Goal: Information Seeking & Learning: Learn about a topic

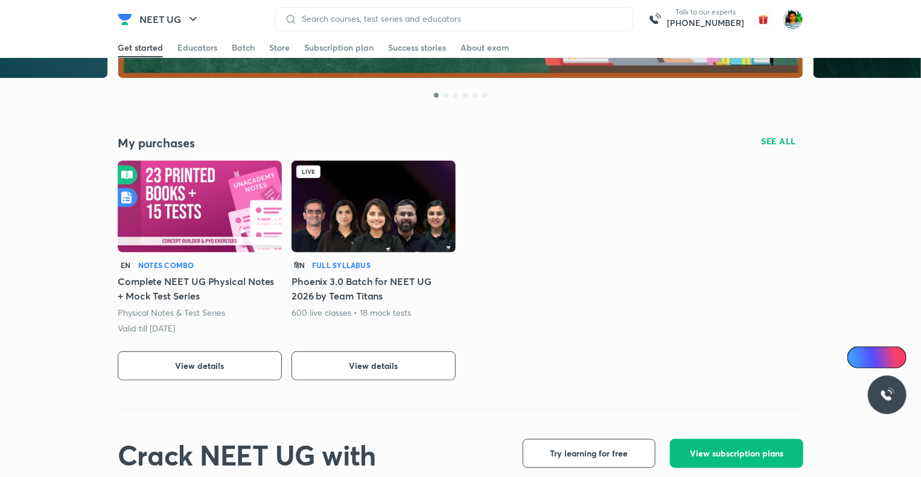
scroll to position [202, 0]
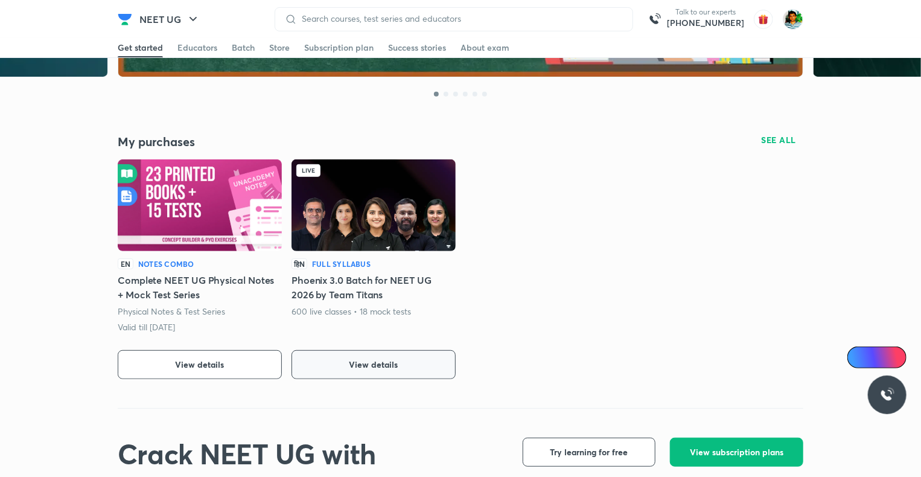
click at [377, 363] on span "View details" at bounding box center [373, 364] width 49 height 12
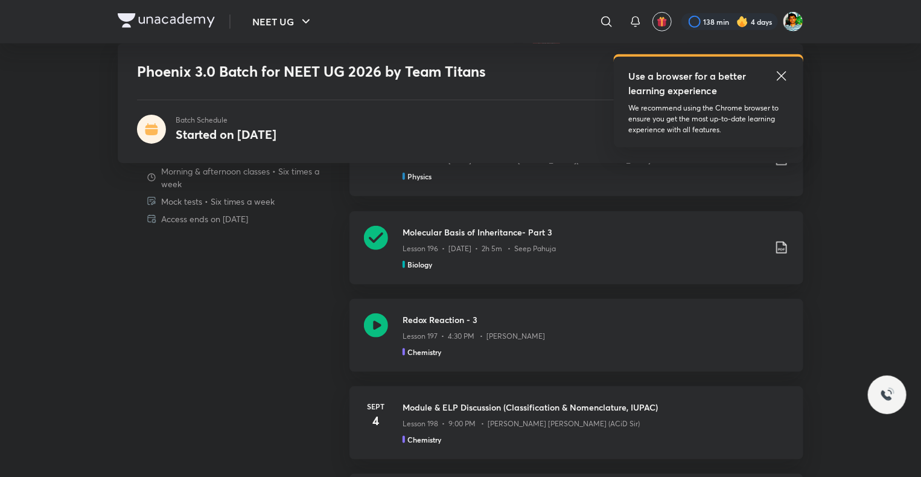
scroll to position [526, 0]
click at [374, 319] on icon at bounding box center [376, 325] width 24 height 24
